Goal: Task Accomplishment & Management: Complete application form

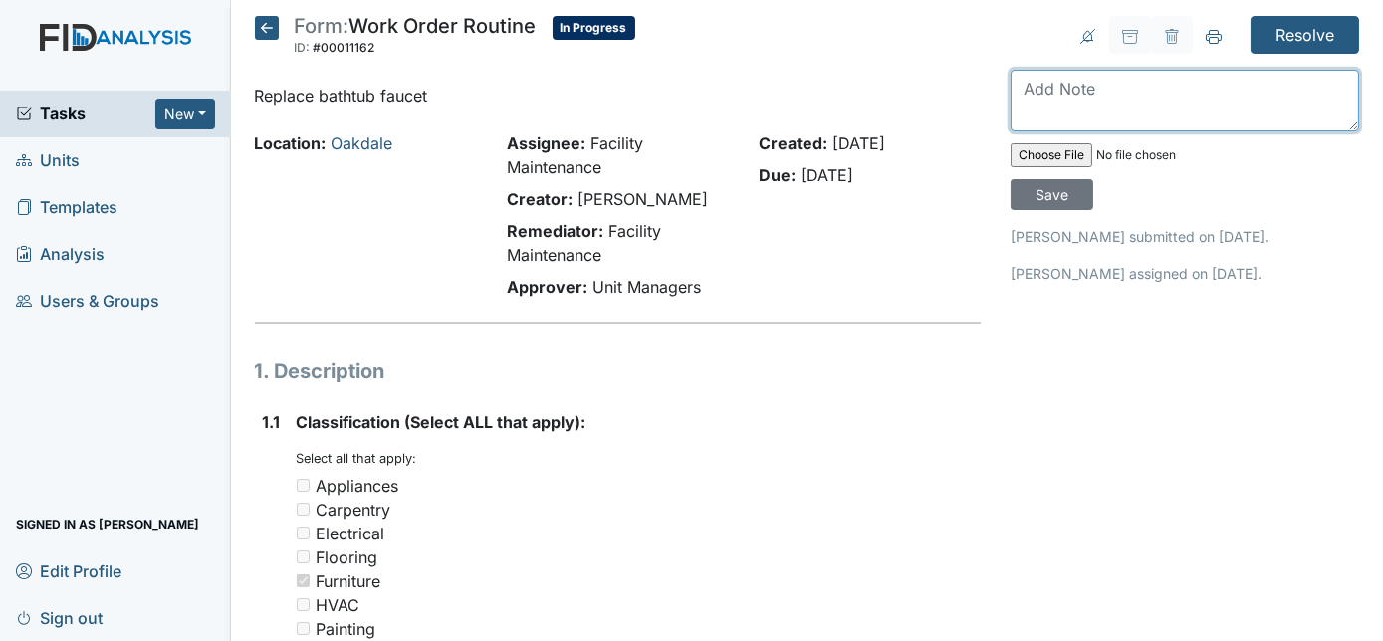
click at [1144, 85] on textarea at bounding box center [1185, 101] width 349 height 62
type textarea "replaced"
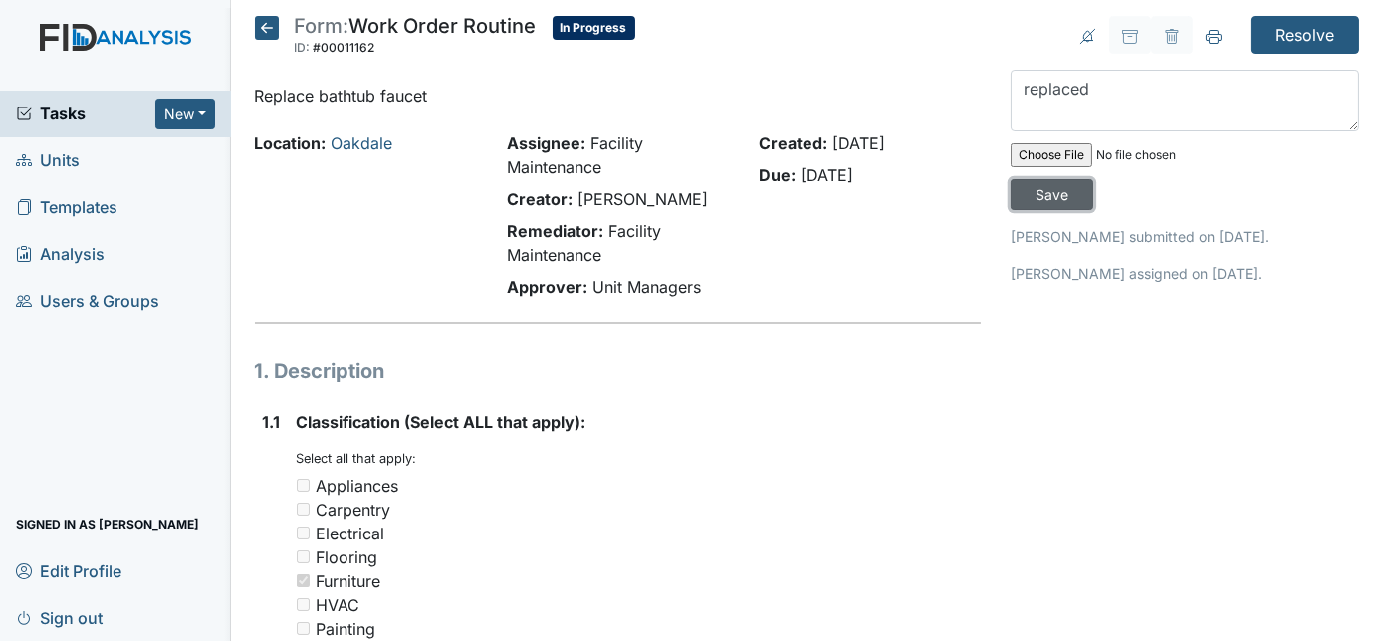
click at [1094, 179] on input "Save" at bounding box center [1052, 194] width 83 height 31
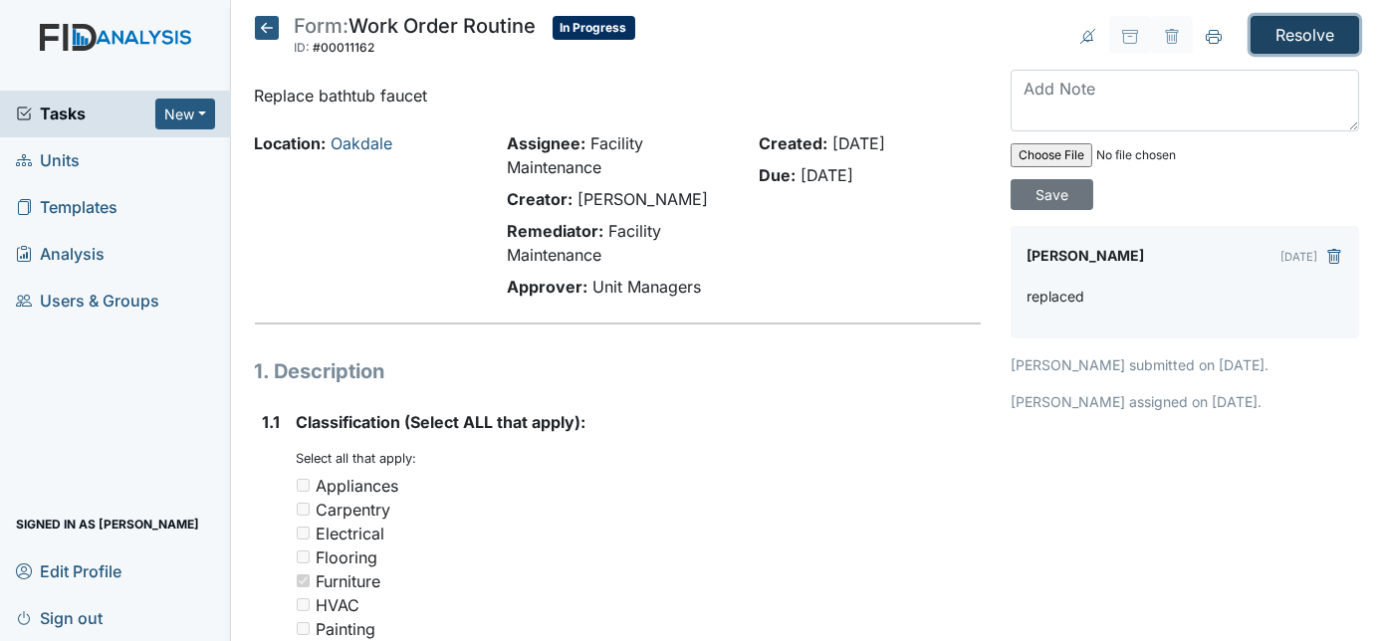
click at [1295, 23] on input "Resolve" at bounding box center [1305, 35] width 109 height 38
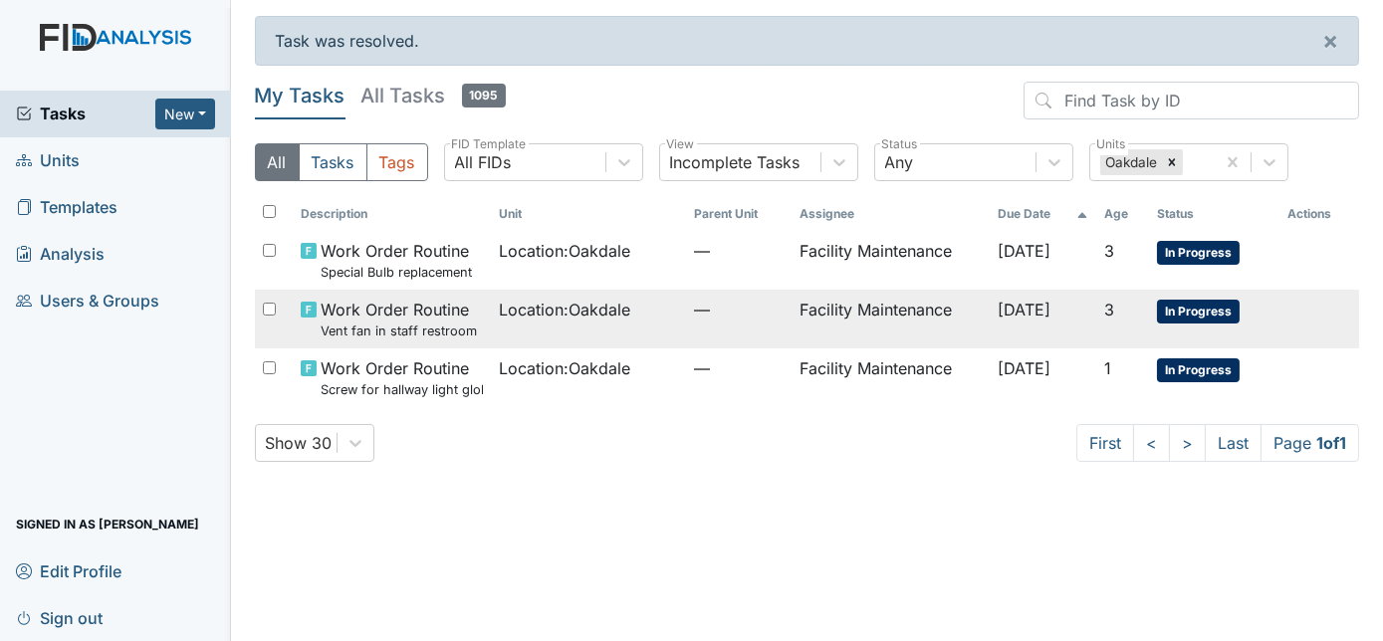
click at [521, 321] on span "Location : Oakdale" at bounding box center [564, 310] width 131 height 24
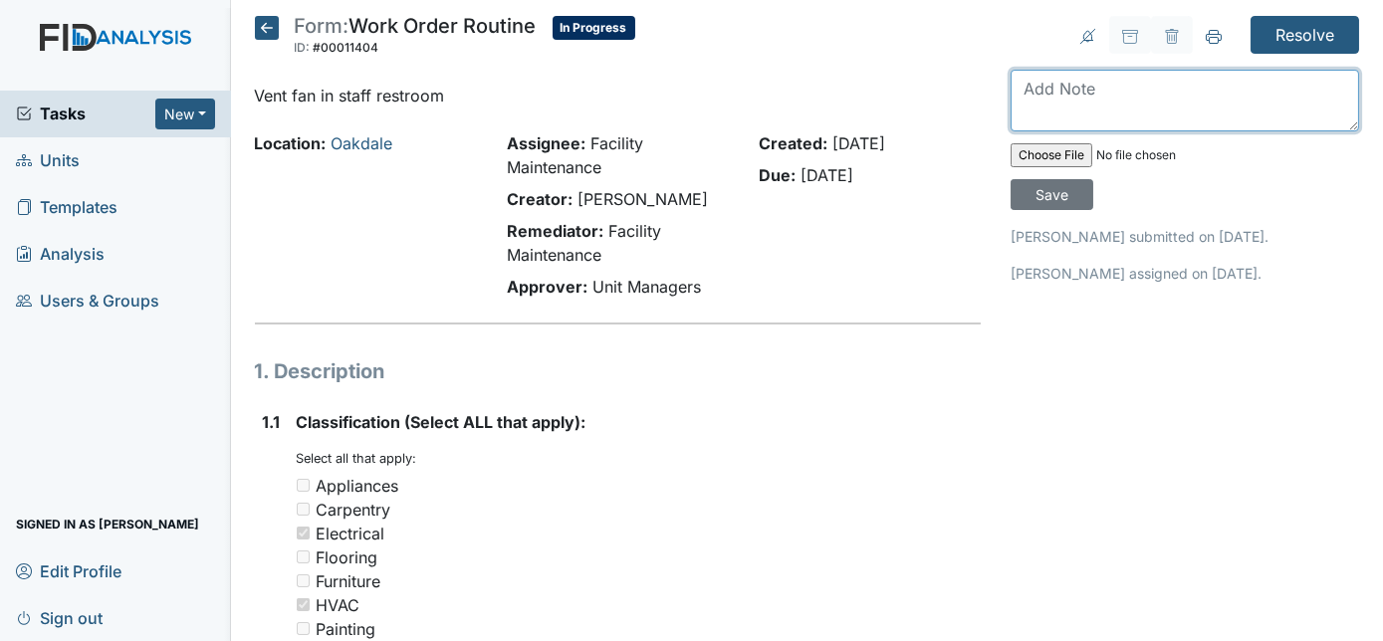
click at [1146, 94] on textarea at bounding box center [1185, 101] width 349 height 62
type textarea "fan works fine"
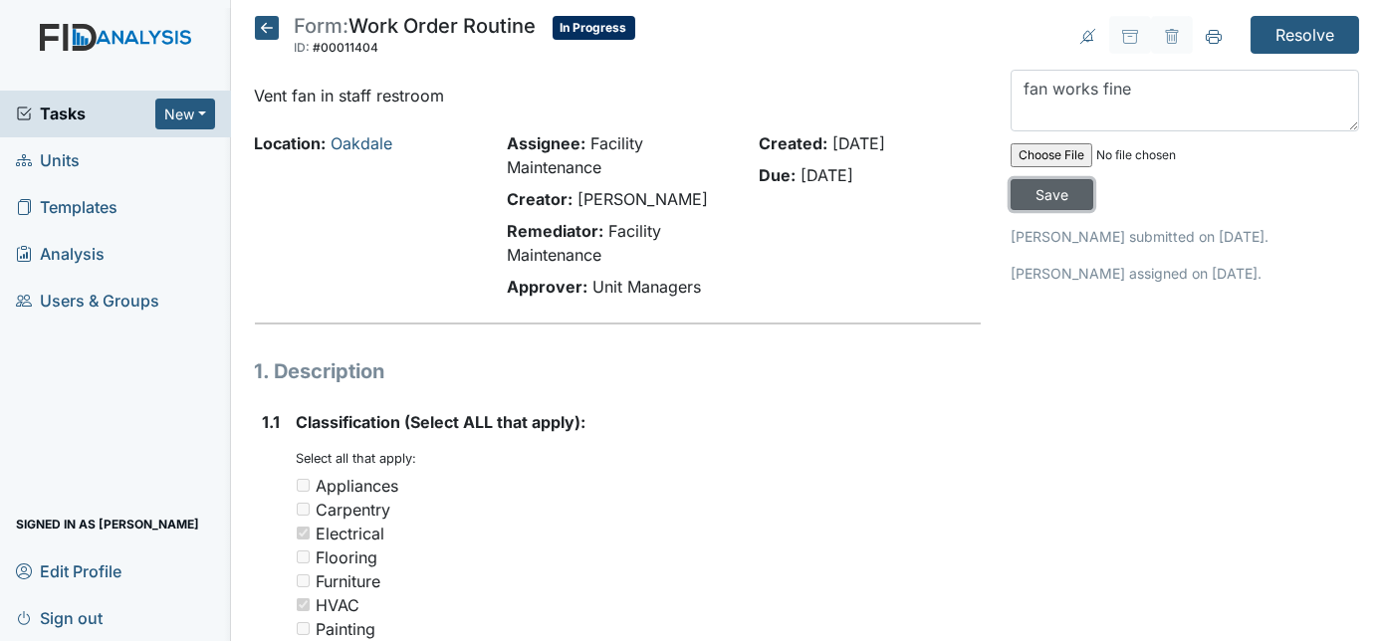
click at [1094, 179] on input "Save" at bounding box center [1052, 194] width 83 height 31
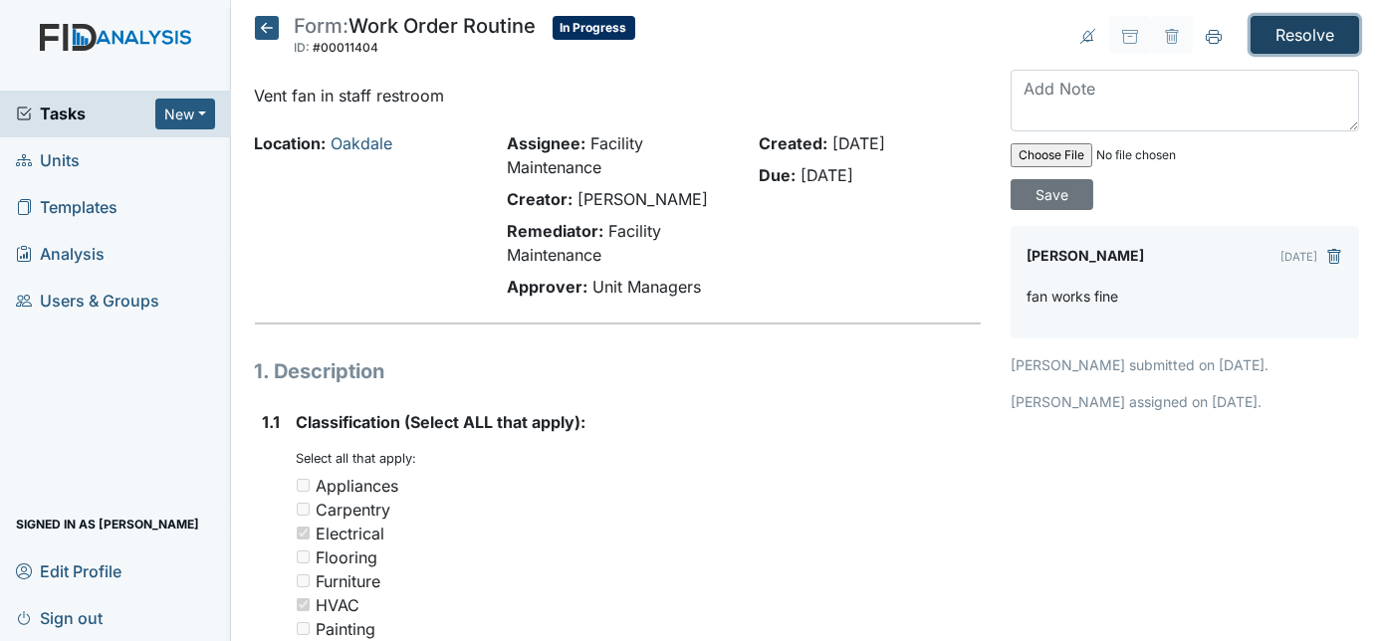
click at [1289, 38] on input "Resolve" at bounding box center [1305, 35] width 109 height 38
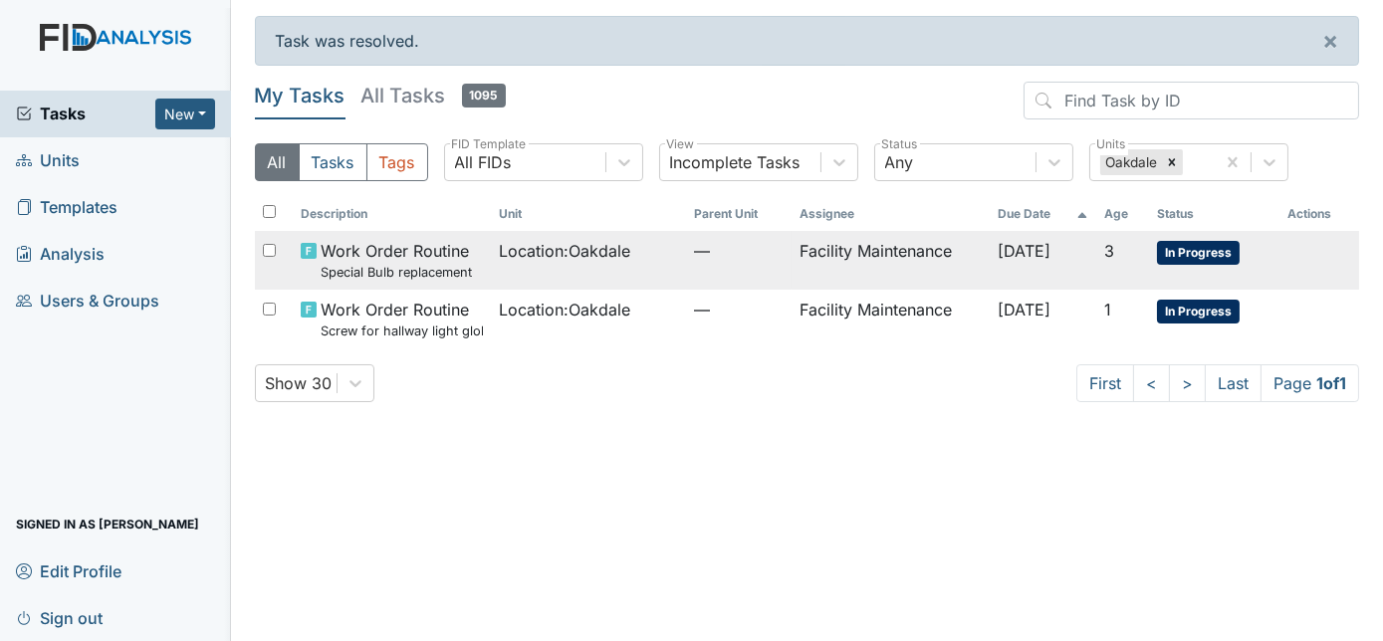
click at [799, 264] on td "Facility Maintenance" at bounding box center [891, 260] width 198 height 59
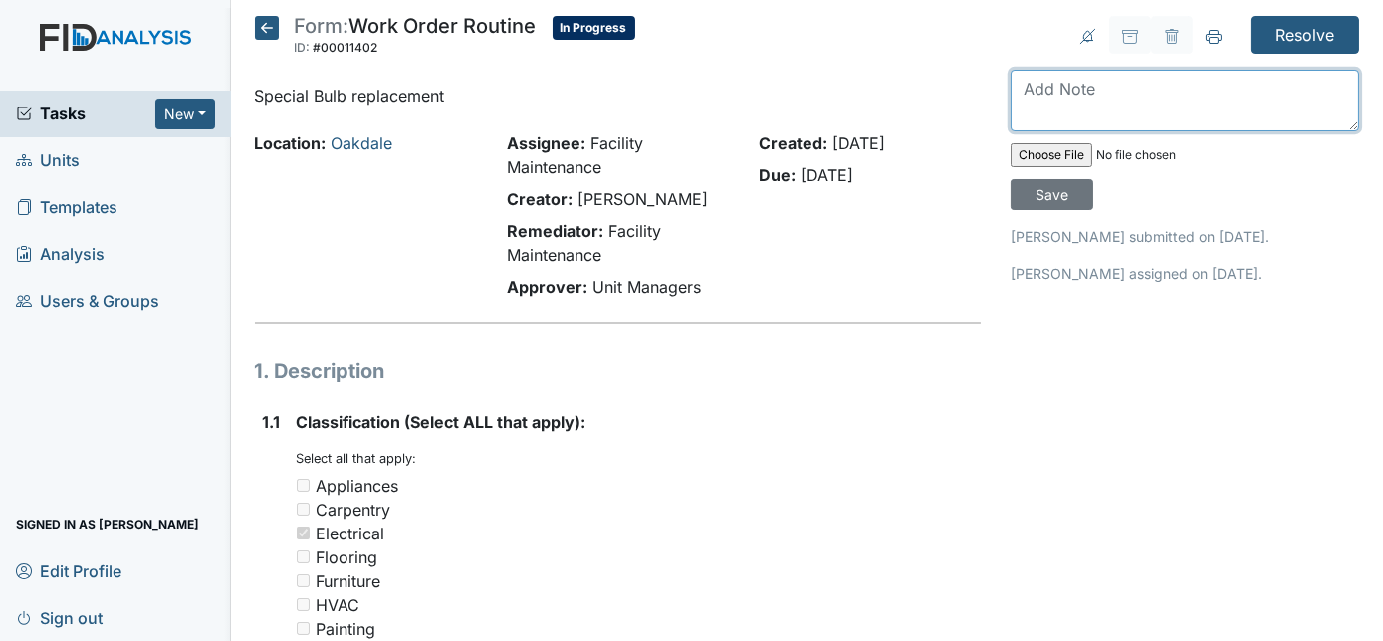
click at [1087, 82] on textarea at bounding box center [1185, 101] width 349 height 62
type textarea "replaced fixture"
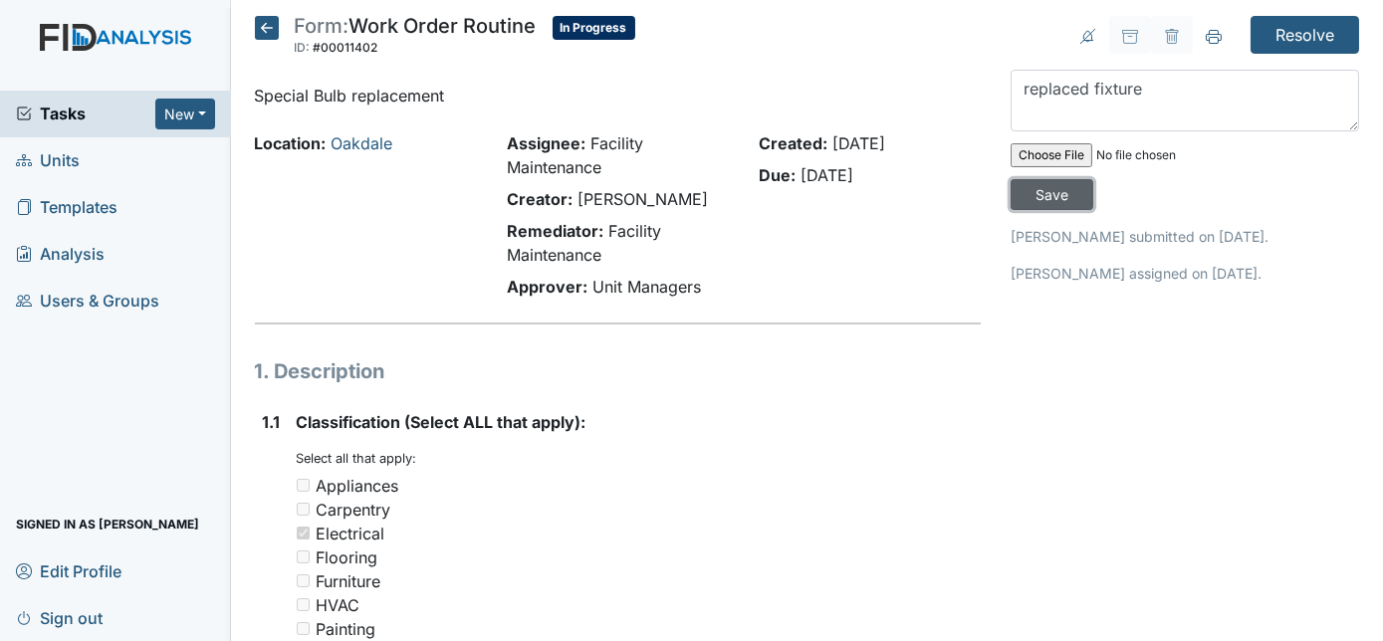
click at [1094, 179] on input "Save" at bounding box center [1052, 194] width 83 height 31
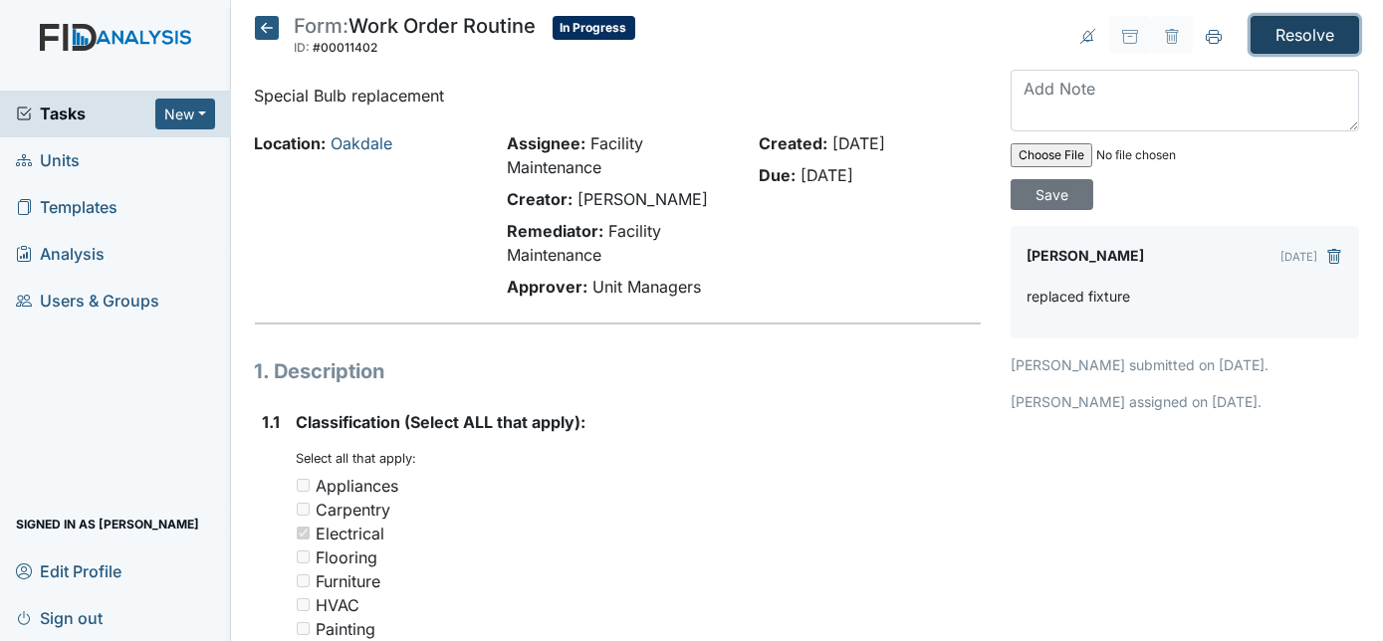
click at [1289, 36] on input "Resolve" at bounding box center [1305, 35] width 109 height 38
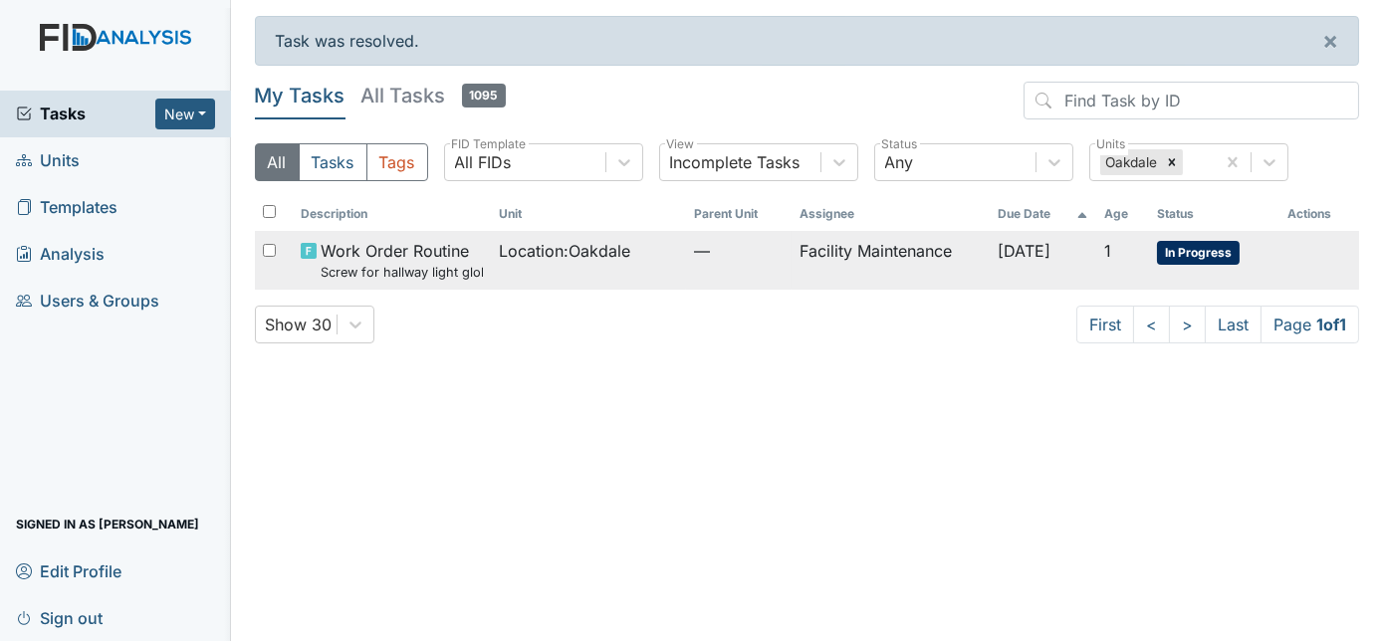
click at [703, 265] on td "—" at bounding box center [739, 260] width 106 height 59
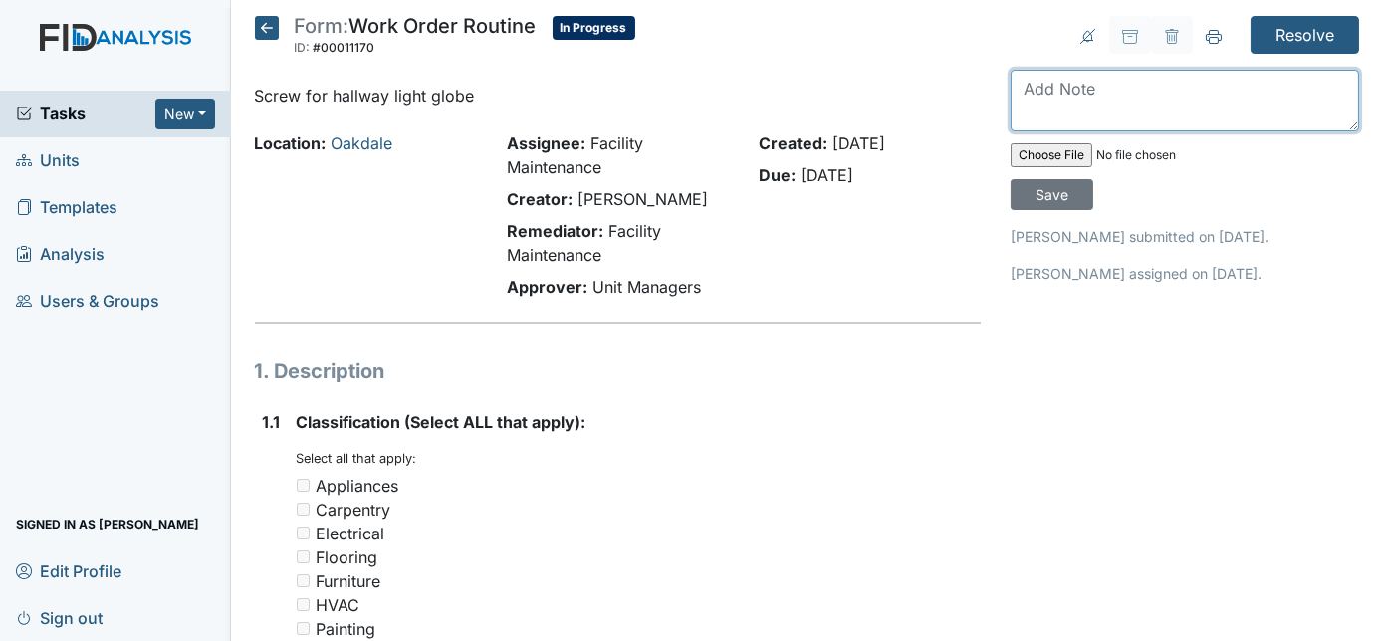
click at [1116, 92] on textarea at bounding box center [1185, 101] width 349 height 62
drag, startPoint x: 1116, startPoint y: 92, endPoint x: 1382, endPoint y: 90, distance: 266.9
click at [1382, 90] on html "Tasks New Form Inspection Document Bundle Units Templates Analysis Users & Grou…" at bounding box center [691, 320] width 1383 height 641
click at [1175, 106] on textarea at bounding box center [1185, 101] width 349 height 62
type textarea "done"
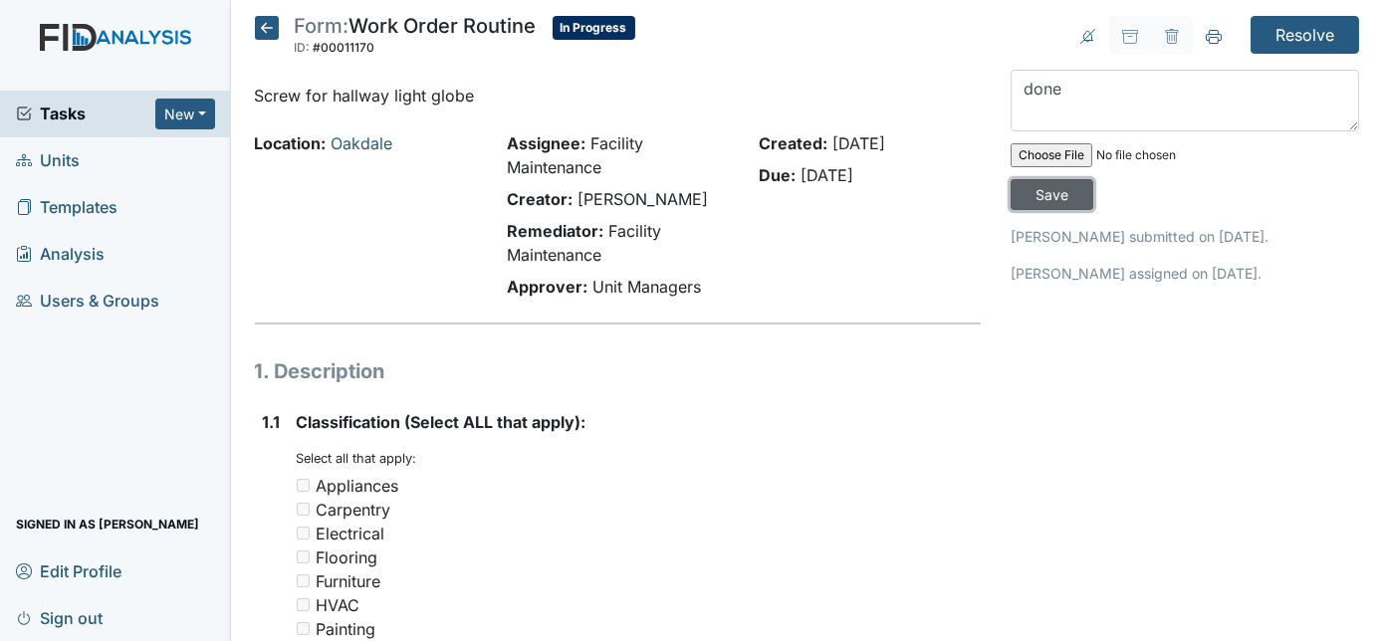
click at [1094, 179] on input "Save" at bounding box center [1052, 194] width 83 height 31
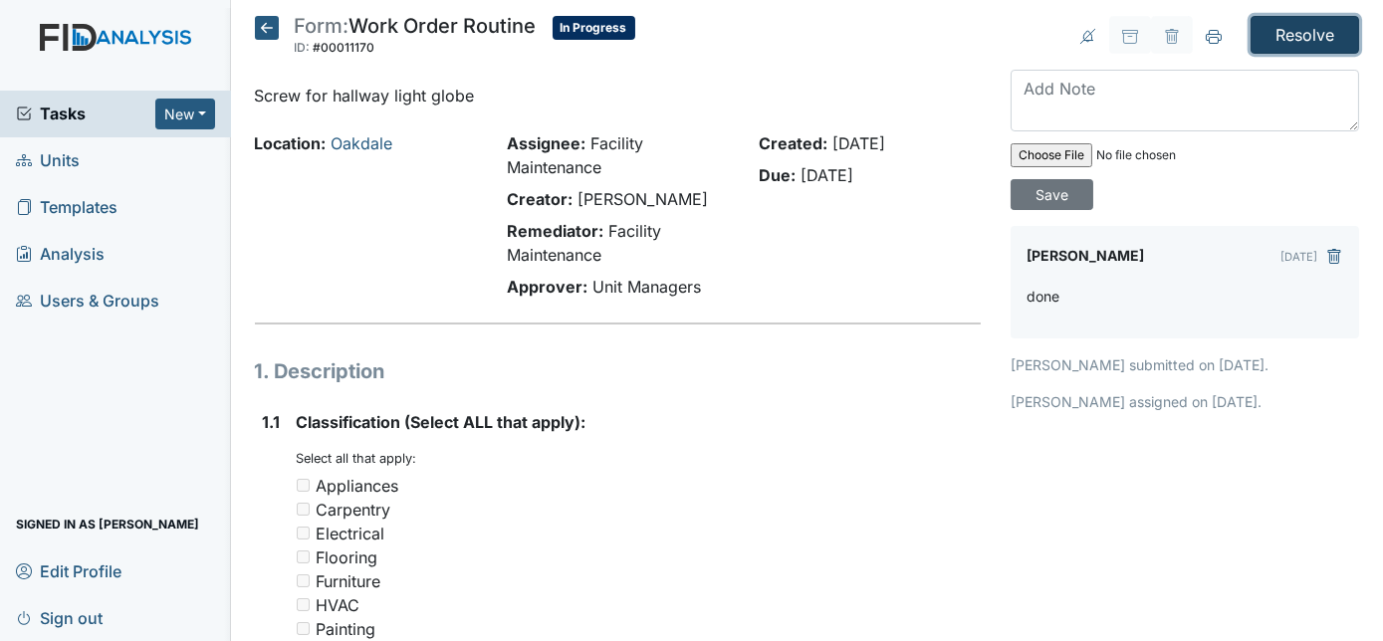
click at [1302, 43] on input "Resolve" at bounding box center [1305, 35] width 109 height 38
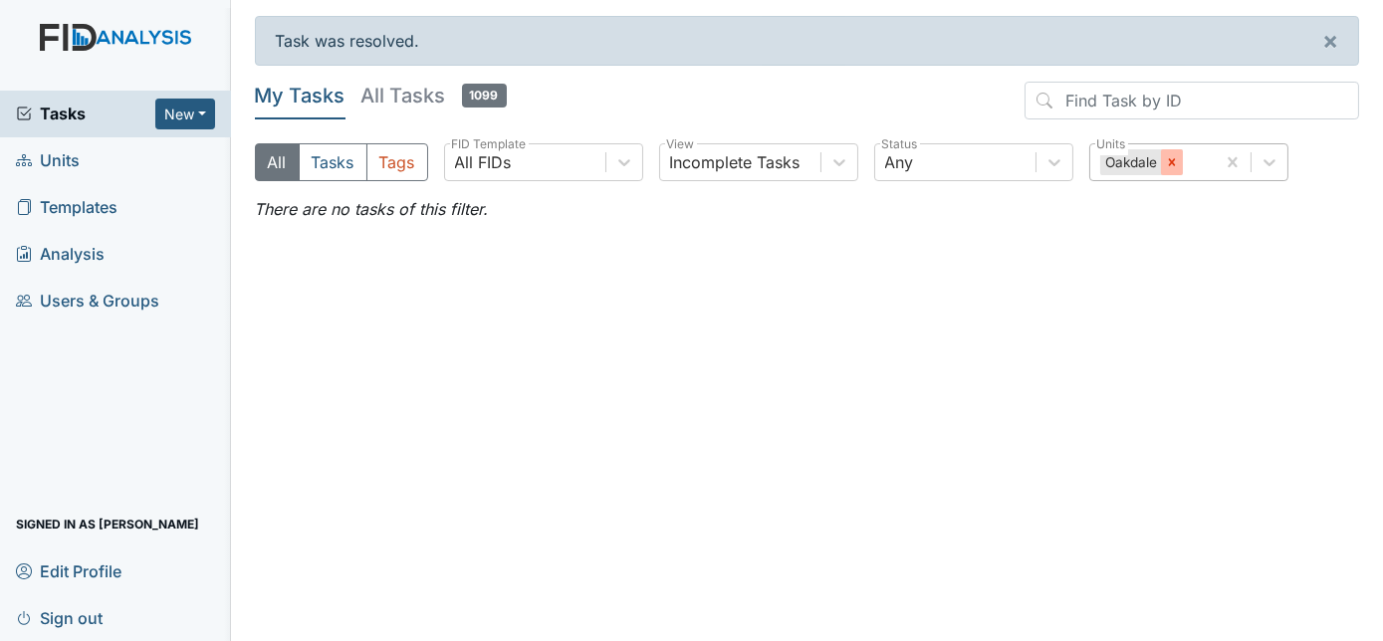
click at [1174, 169] on div at bounding box center [1172, 162] width 22 height 26
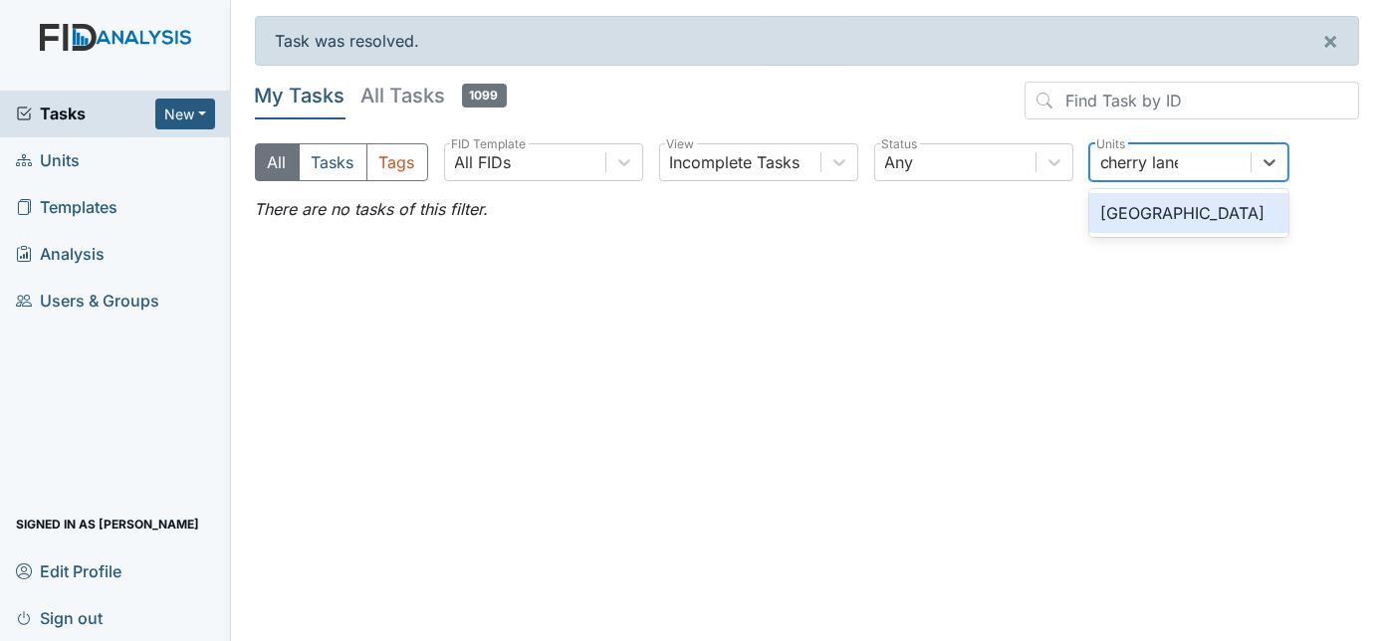
type input "cherry lane"
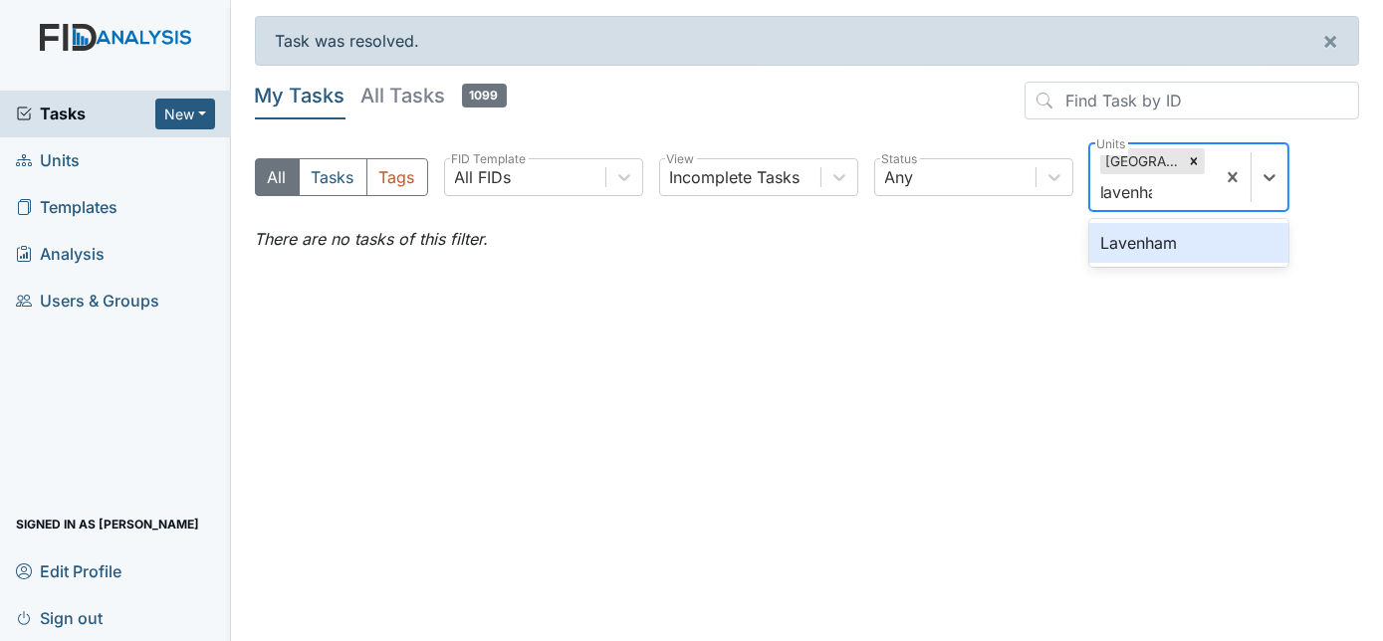
type input "lavenham"
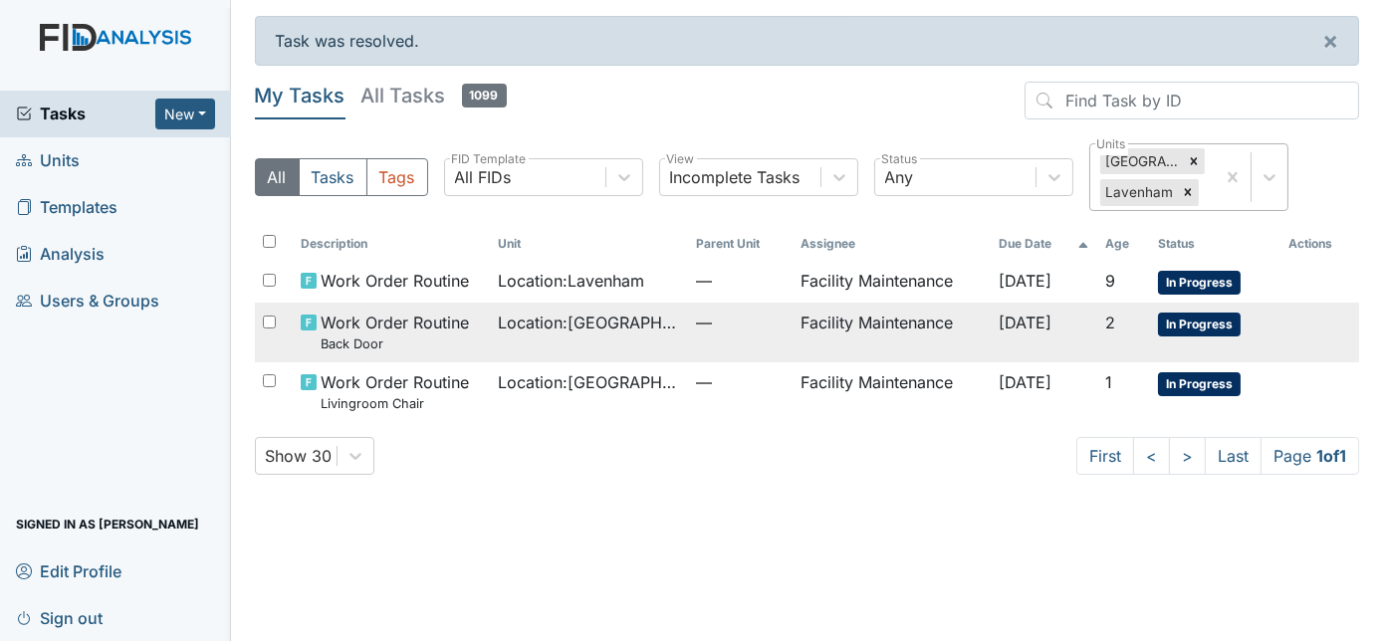
click at [743, 325] on span "—" at bounding box center [741, 323] width 90 height 24
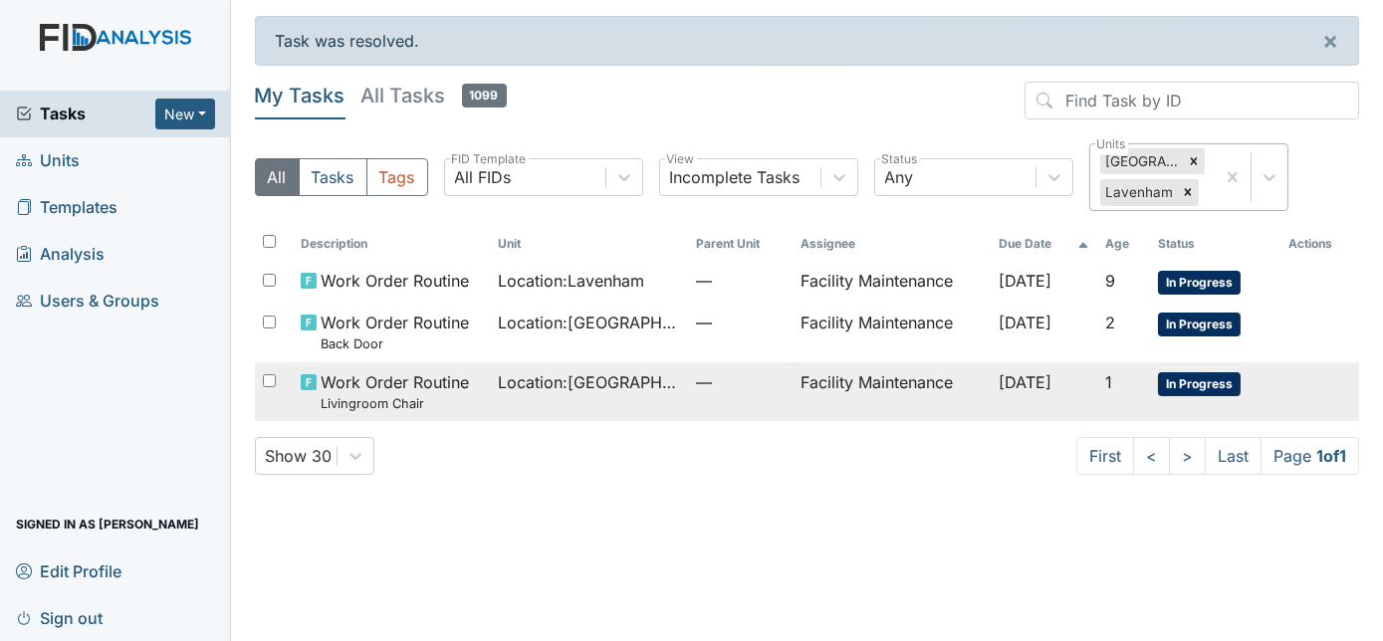
click at [549, 392] on td "Location : Cherry Lane" at bounding box center [588, 392] width 197 height 59
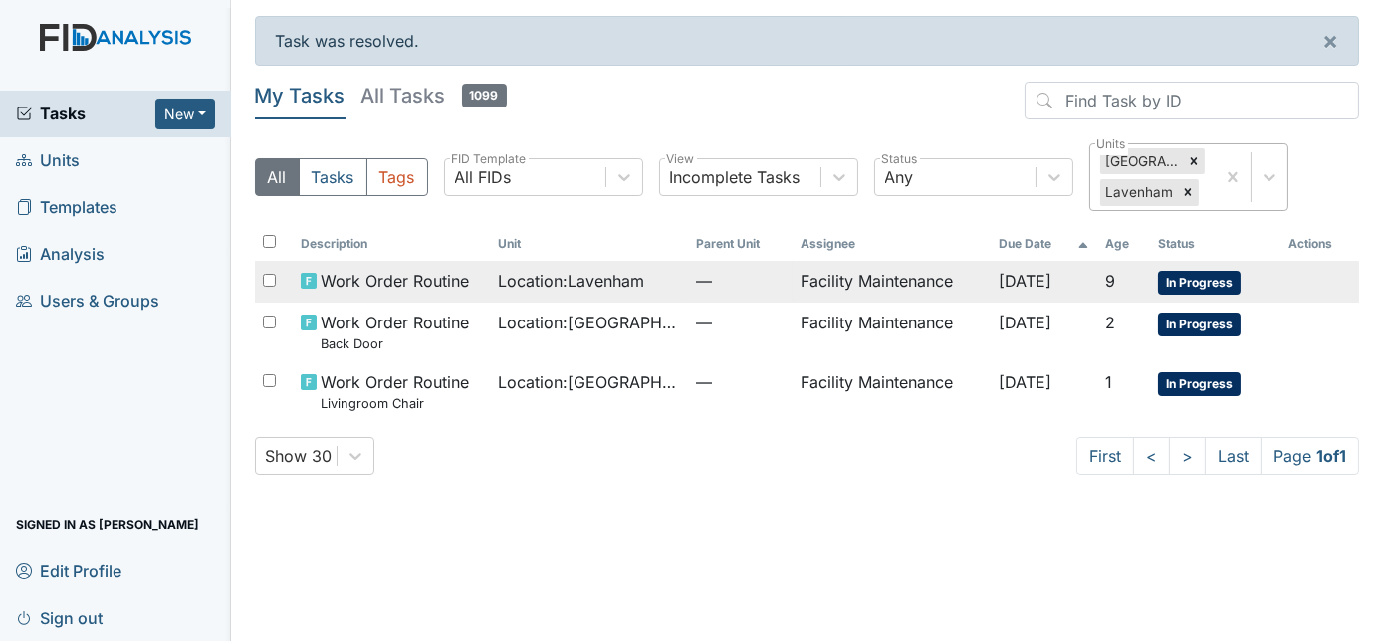
click at [520, 288] on span "Location : Lavenham" at bounding box center [571, 281] width 146 height 24
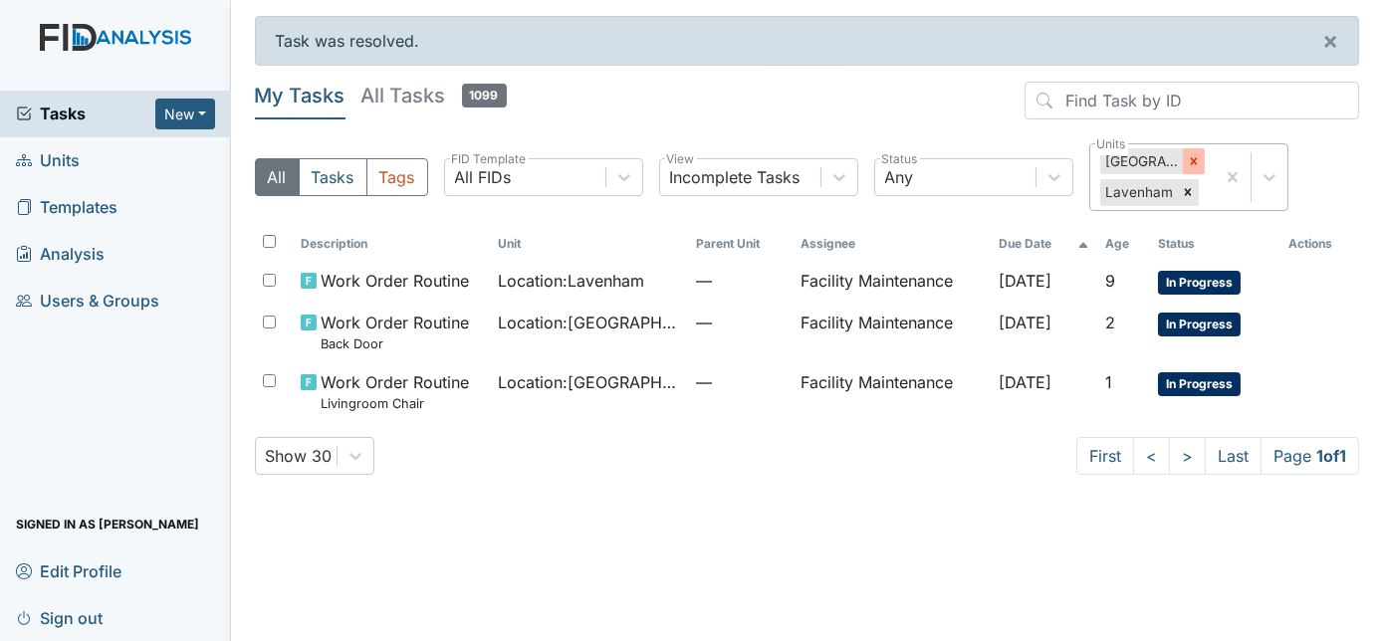
click at [1197, 164] on icon at bounding box center [1194, 161] width 14 height 14
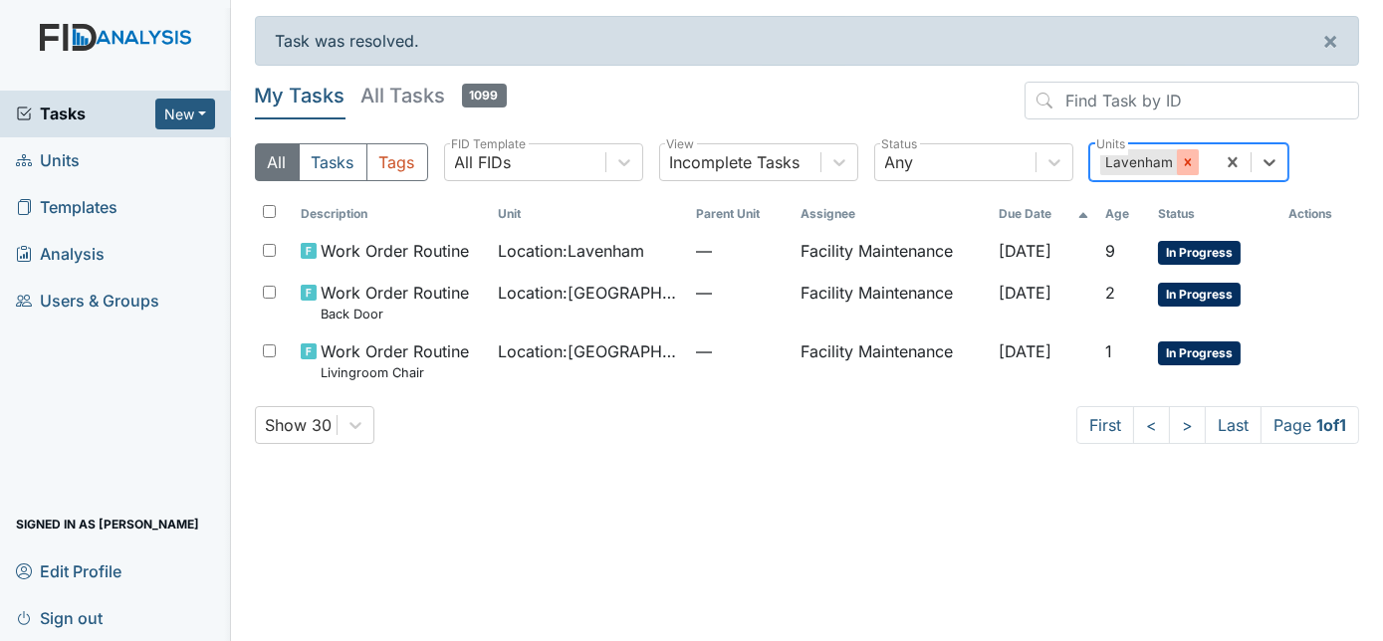
click at [1181, 159] on icon at bounding box center [1188, 162] width 14 height 14
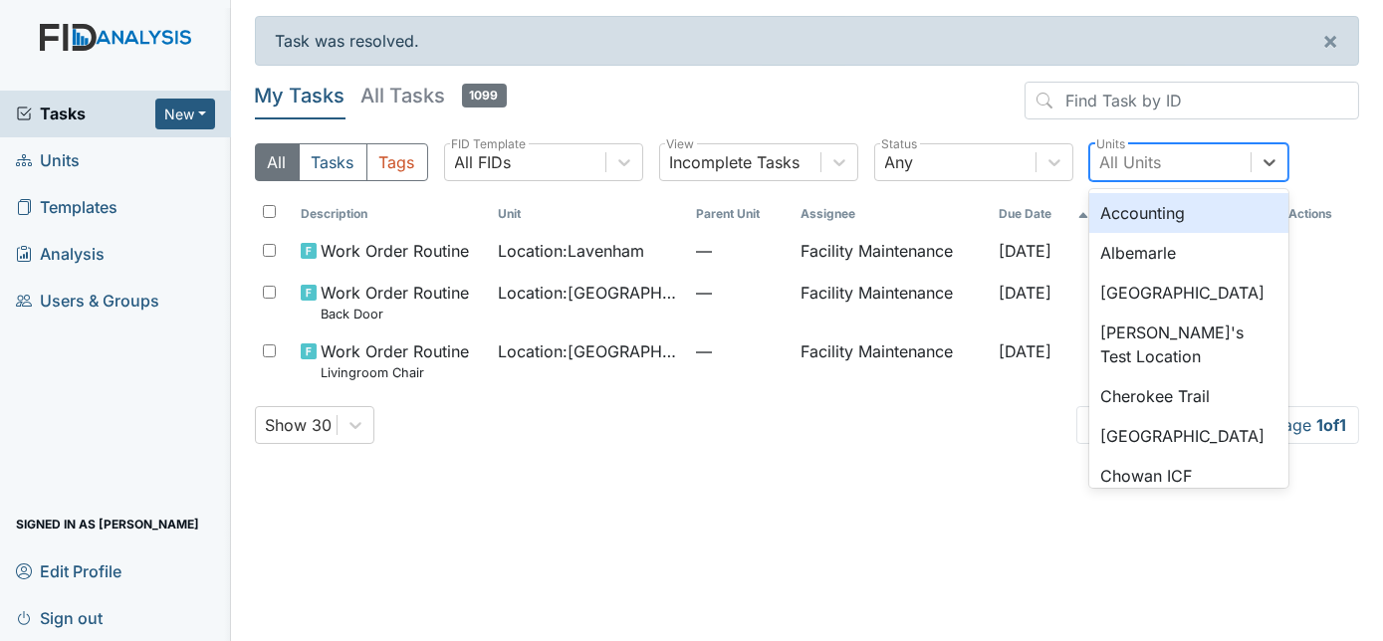
click at [1148, 161] on div "All Units" at bounding box center [1132, 162] width 62 height 24
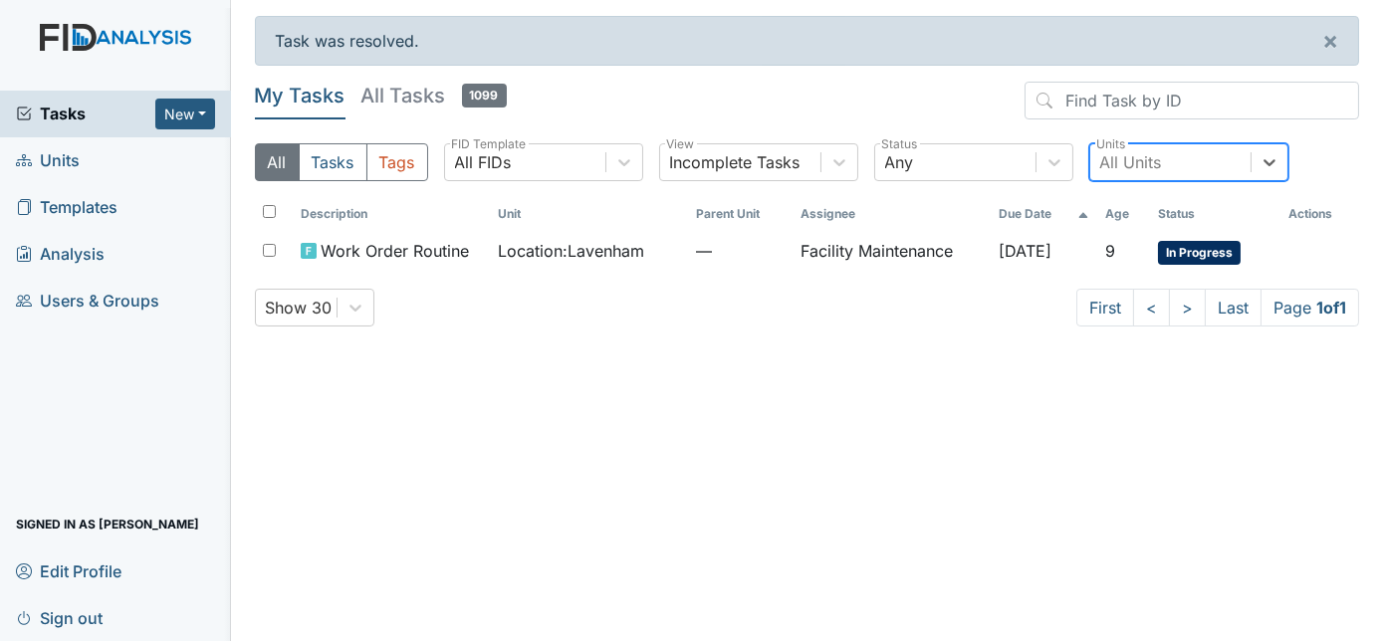
click at [1148, 161] on div "All Units" at bounding box center [1132, 162] width 62 height 24
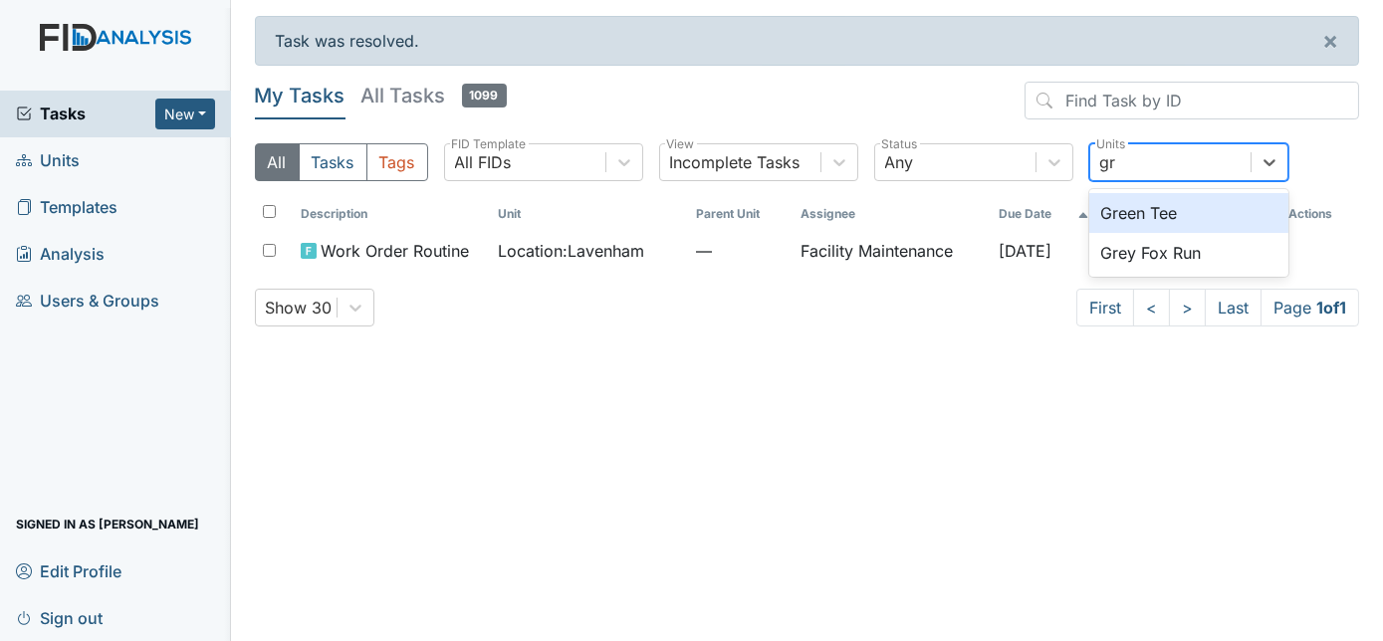
type input "g"
type input "nine foot"
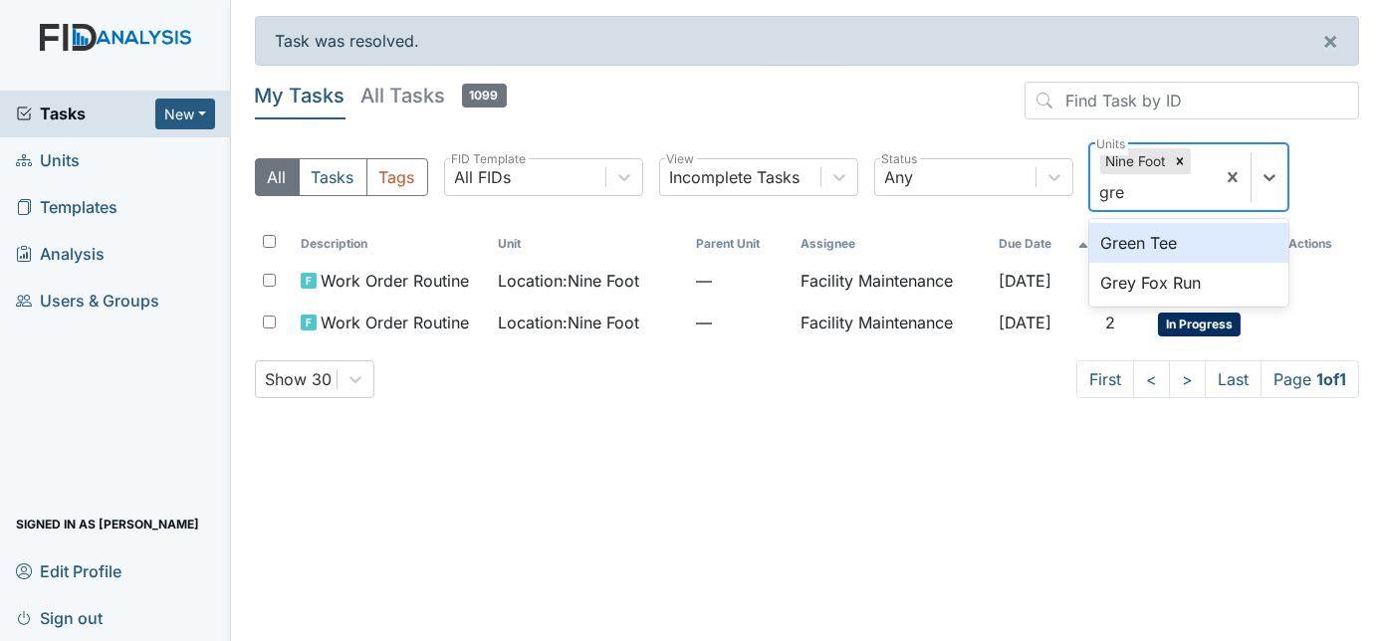
type input "grey"
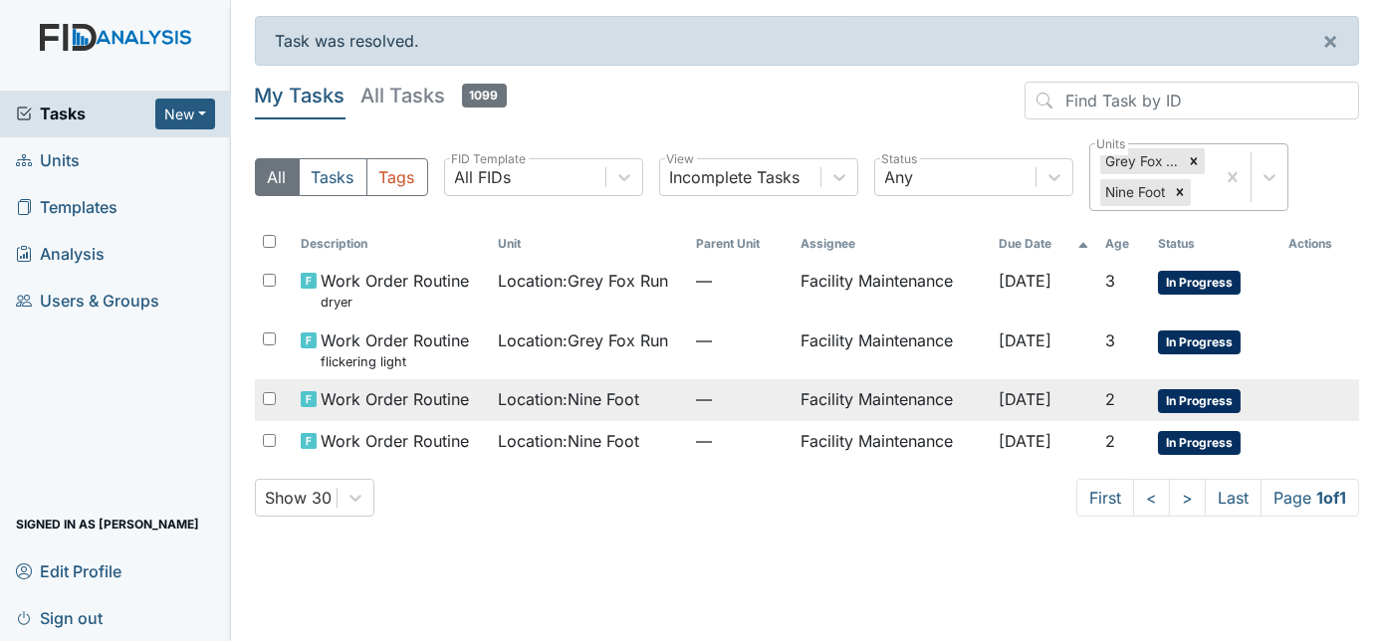
click at [629, 398] on span "Location : Nine Foot" at bounding box center [568, 399] width 141 height 24
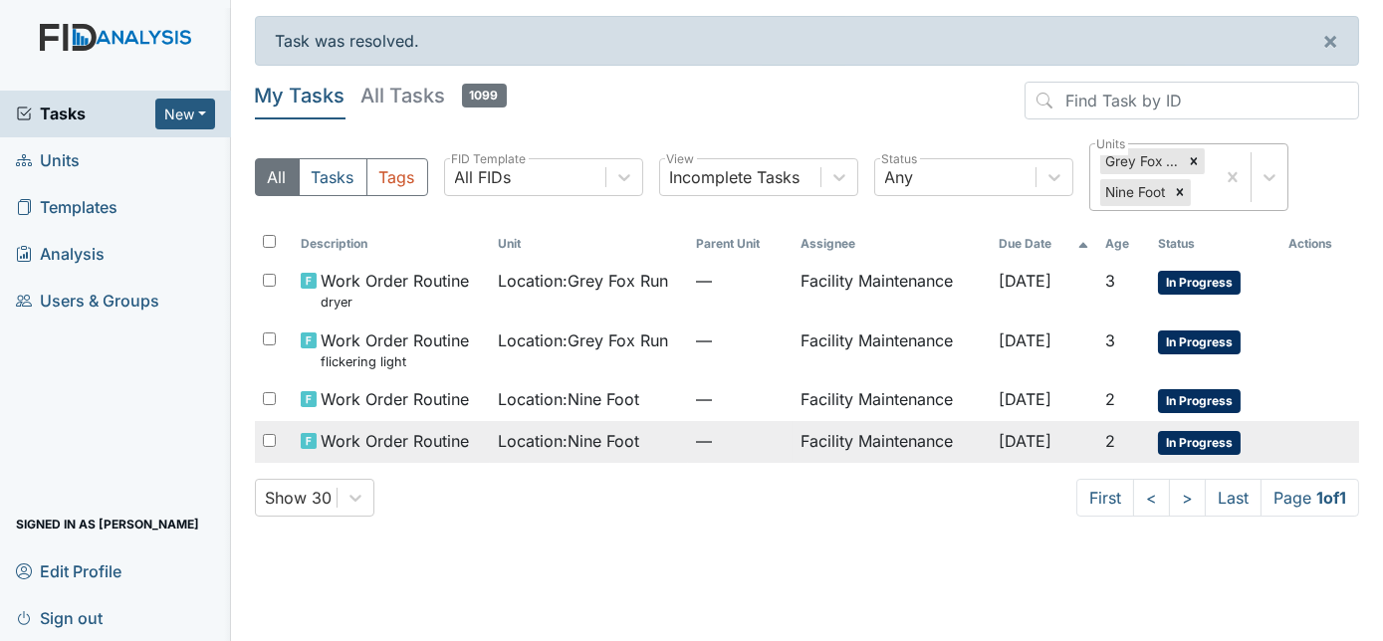
click at [655, 454] on td "Location : Nine Foot" at bounding box center [588, 442] width 197 height 42
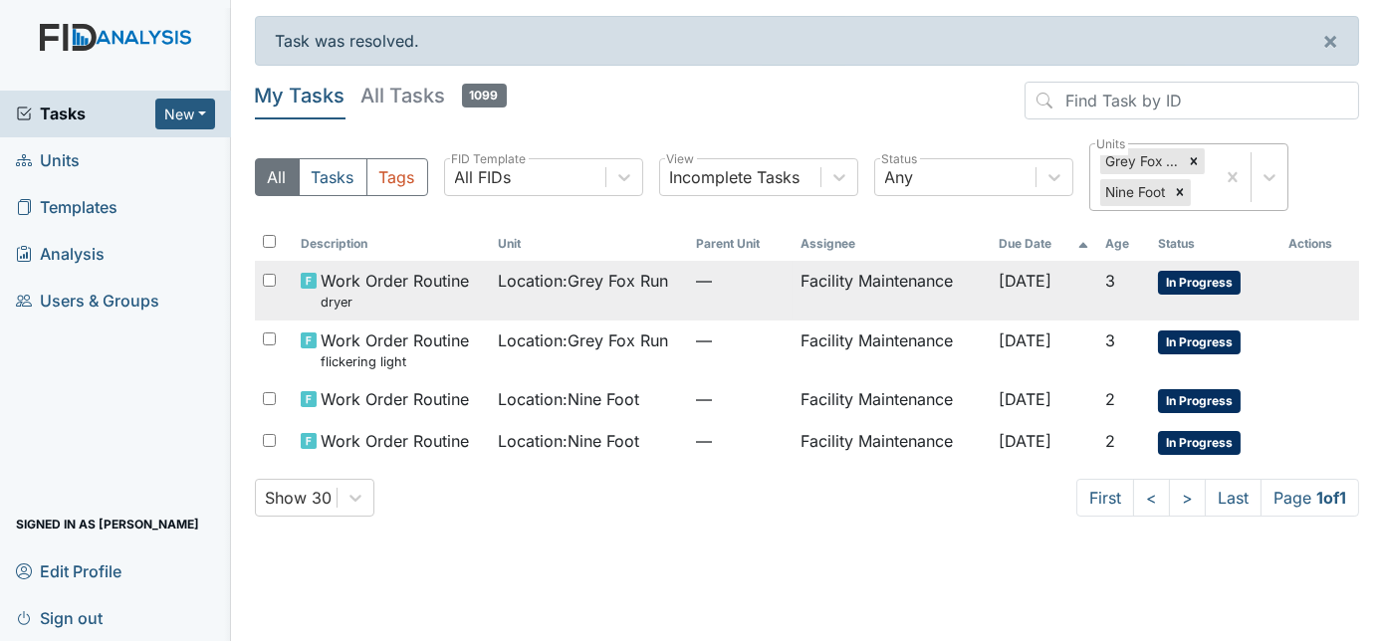
click at [579, 285] on span "Location : Grey Fox Run" at bounding box center [583, 281] width 170 height 24
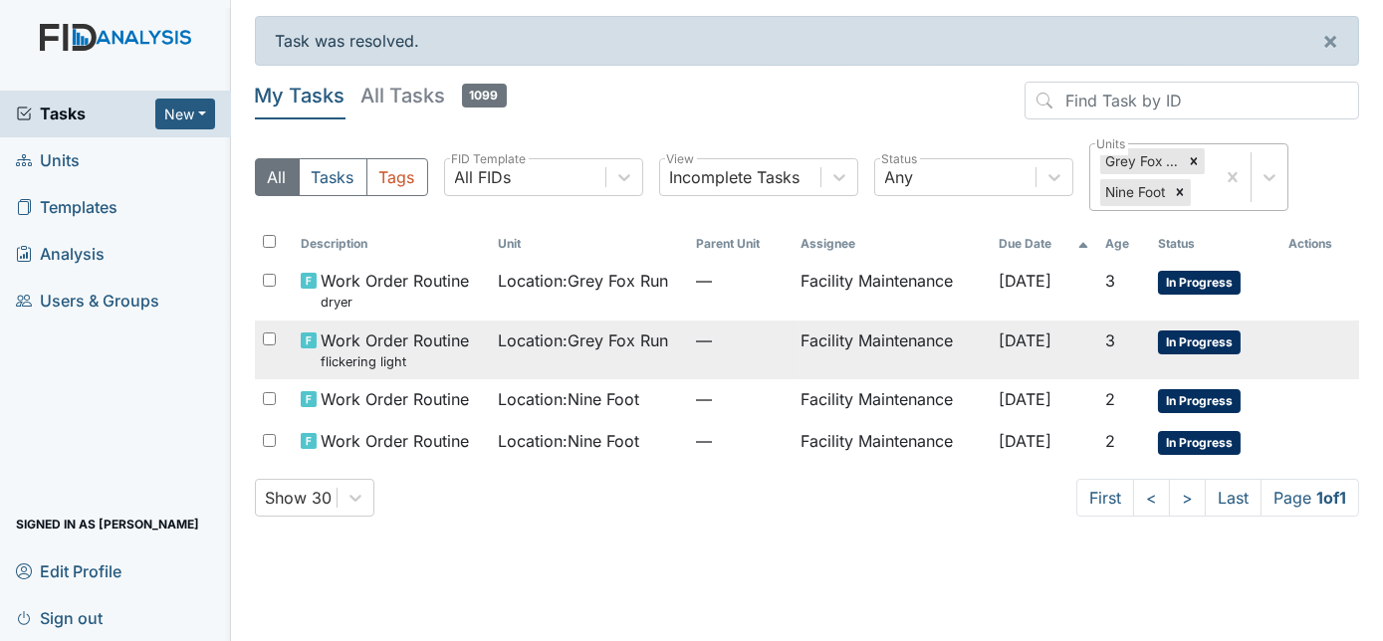
click at [549, 344] on span "Location : Grey Fox Run" at bounding box center [583, 341] width 170 height 24
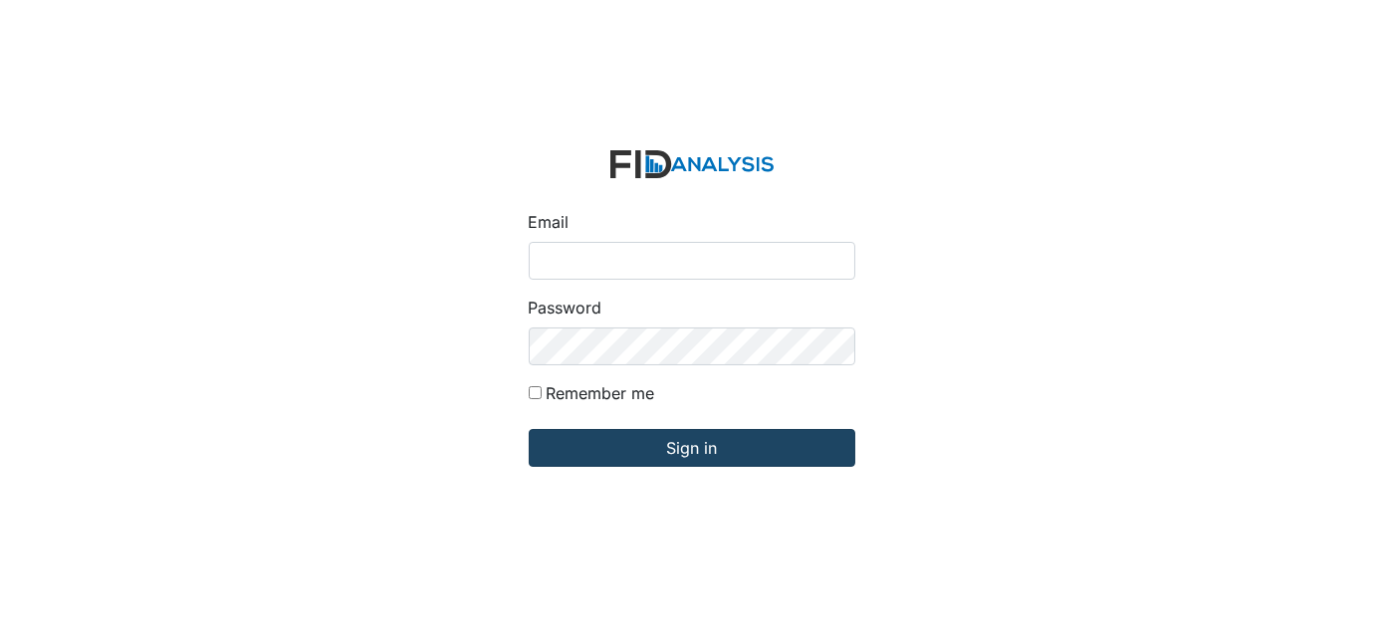
type input "[EMAIL_ADDRESS][DOMAIN_NAME]"
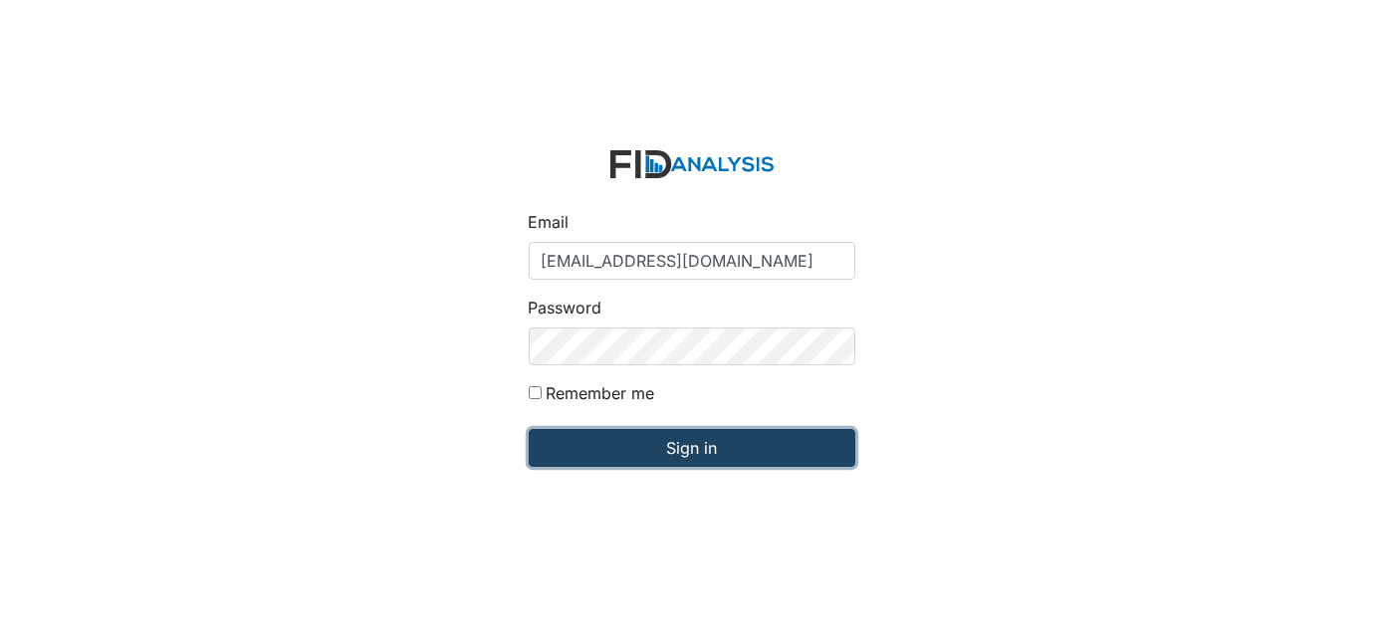
click at [640, 434] on input "Sign in" at bounding box center [692, 448] width 327 height 38
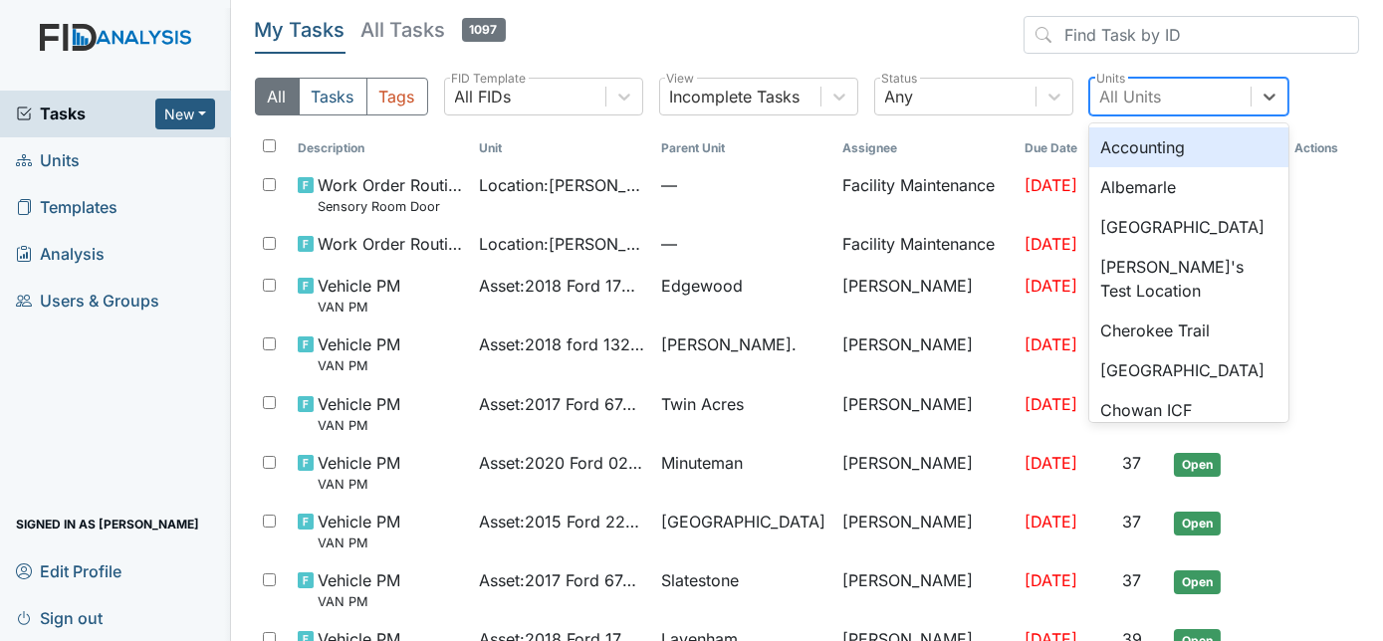
click at [1127, 85] on div "All Units" at bounding box center [1132, 97] width 62 height 24
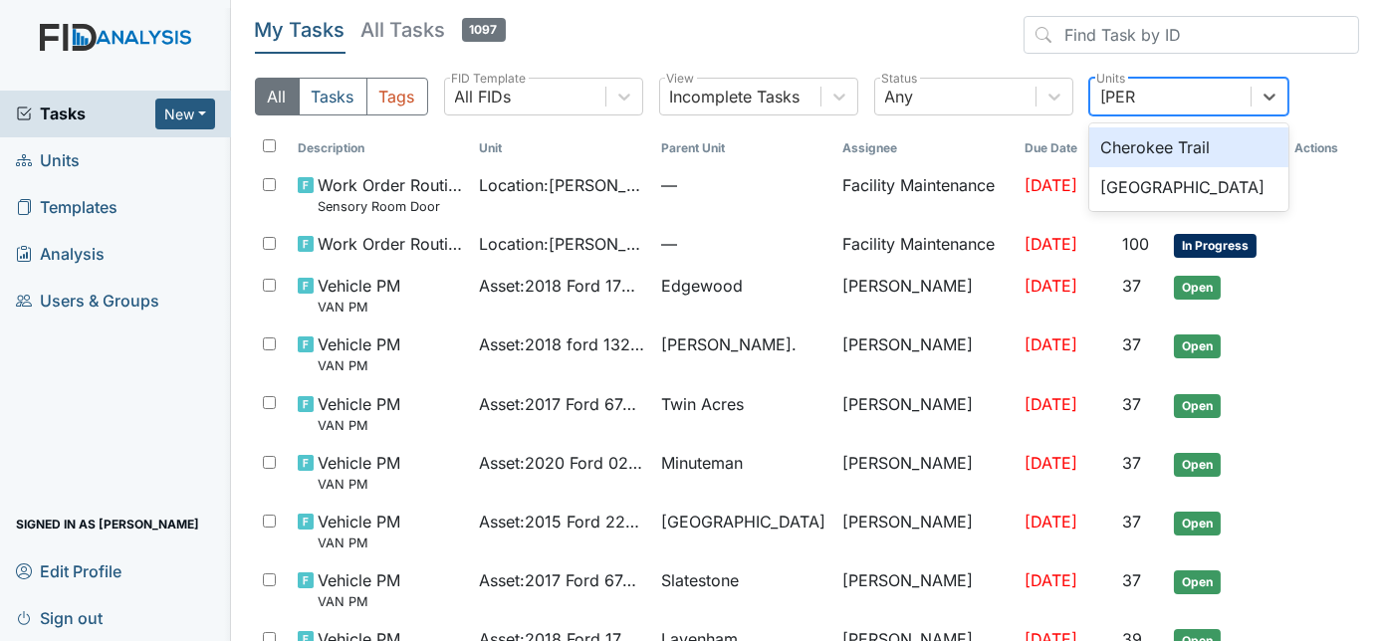
type input "cherr"
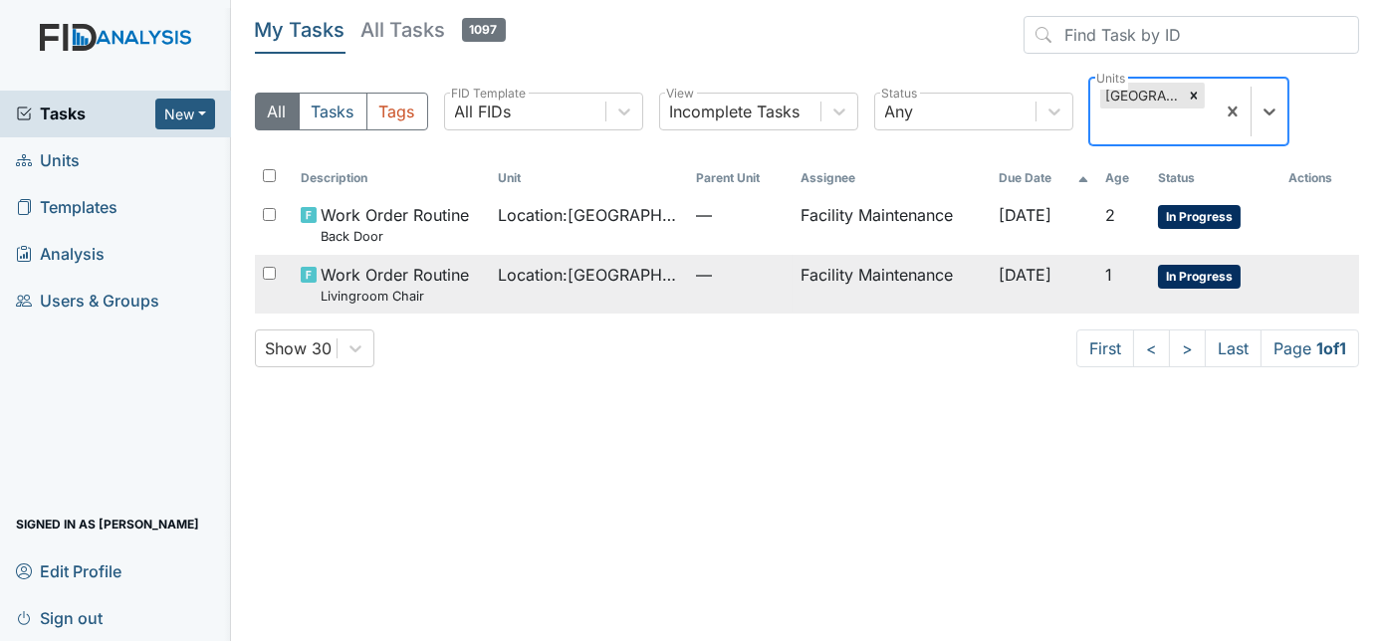
click at [666, 287] on td "Location : Cherry Lane" at bounding box center [588, 284] width 197 height 59
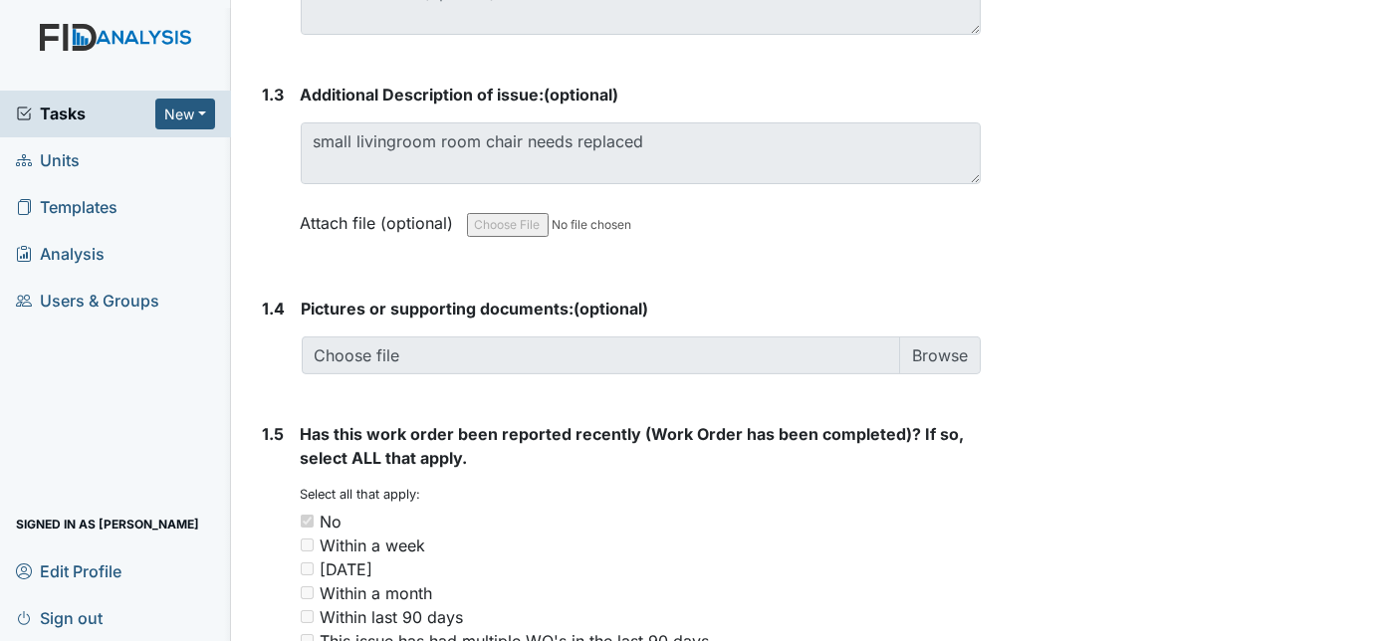
scroll to position [1313, 0]
